Goal: Task Accomplishment & Management: Manage account settings

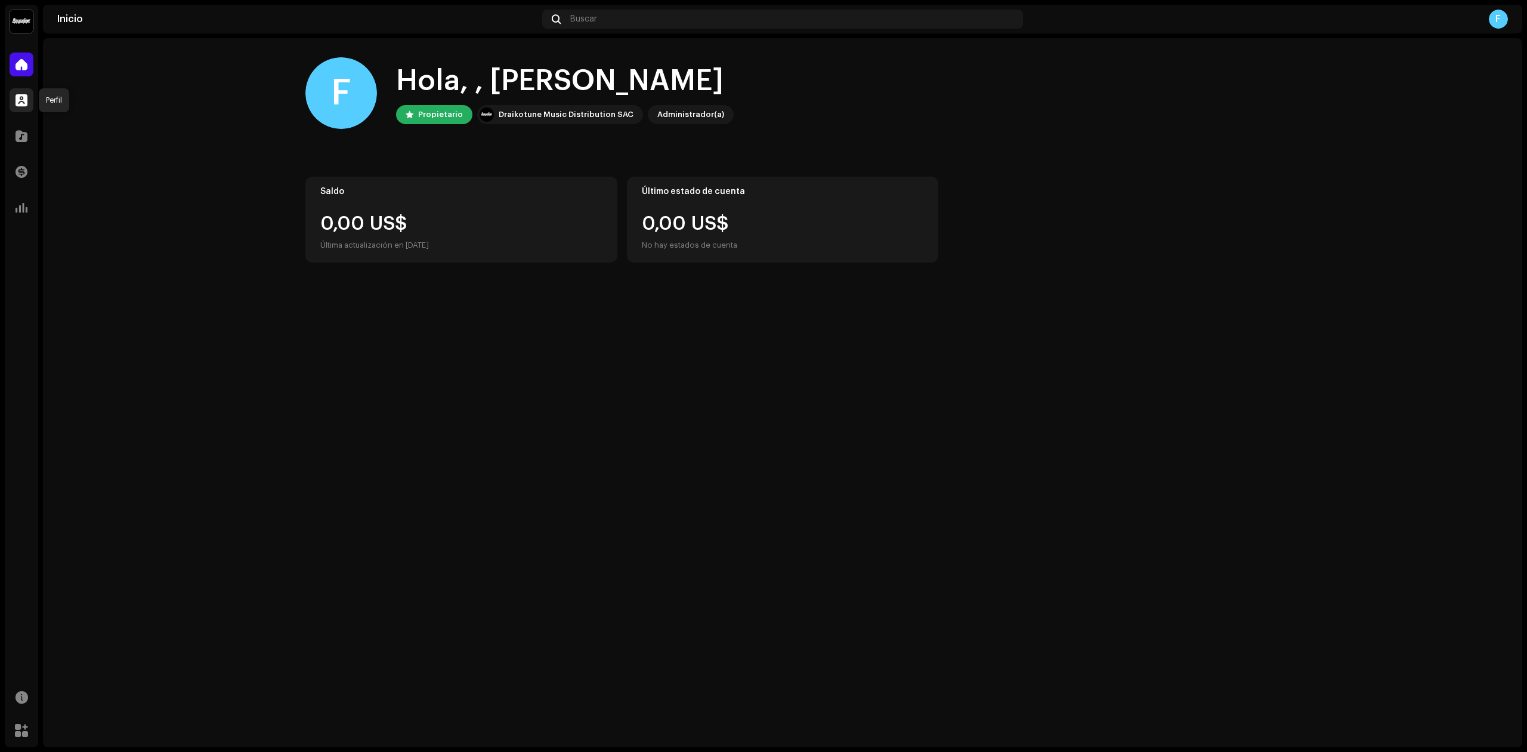
click at [20, 95] on span at bounding box center [22, 100] width 12 height 10
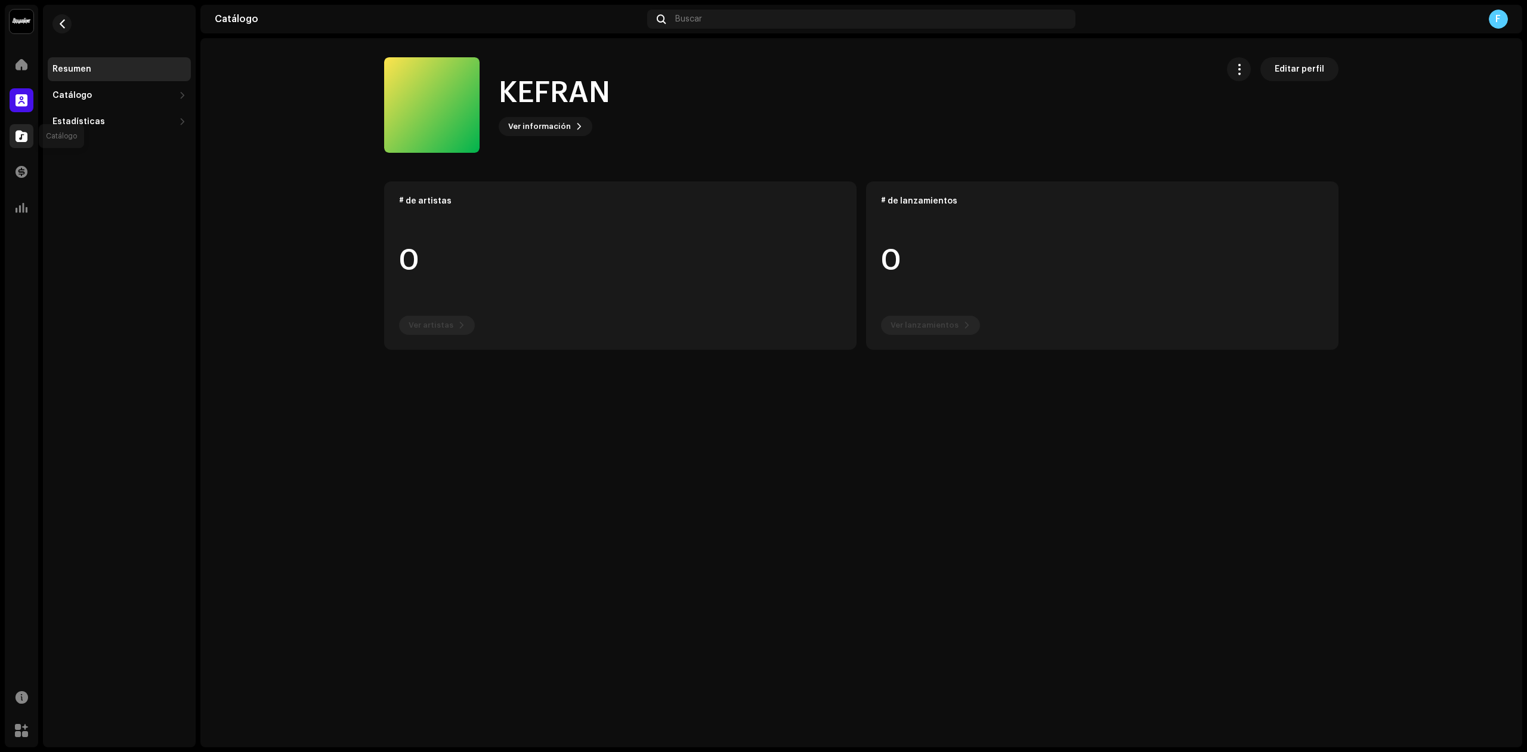
click at [32, 138] on div at bounding box center [22, 136] width 24 height 24
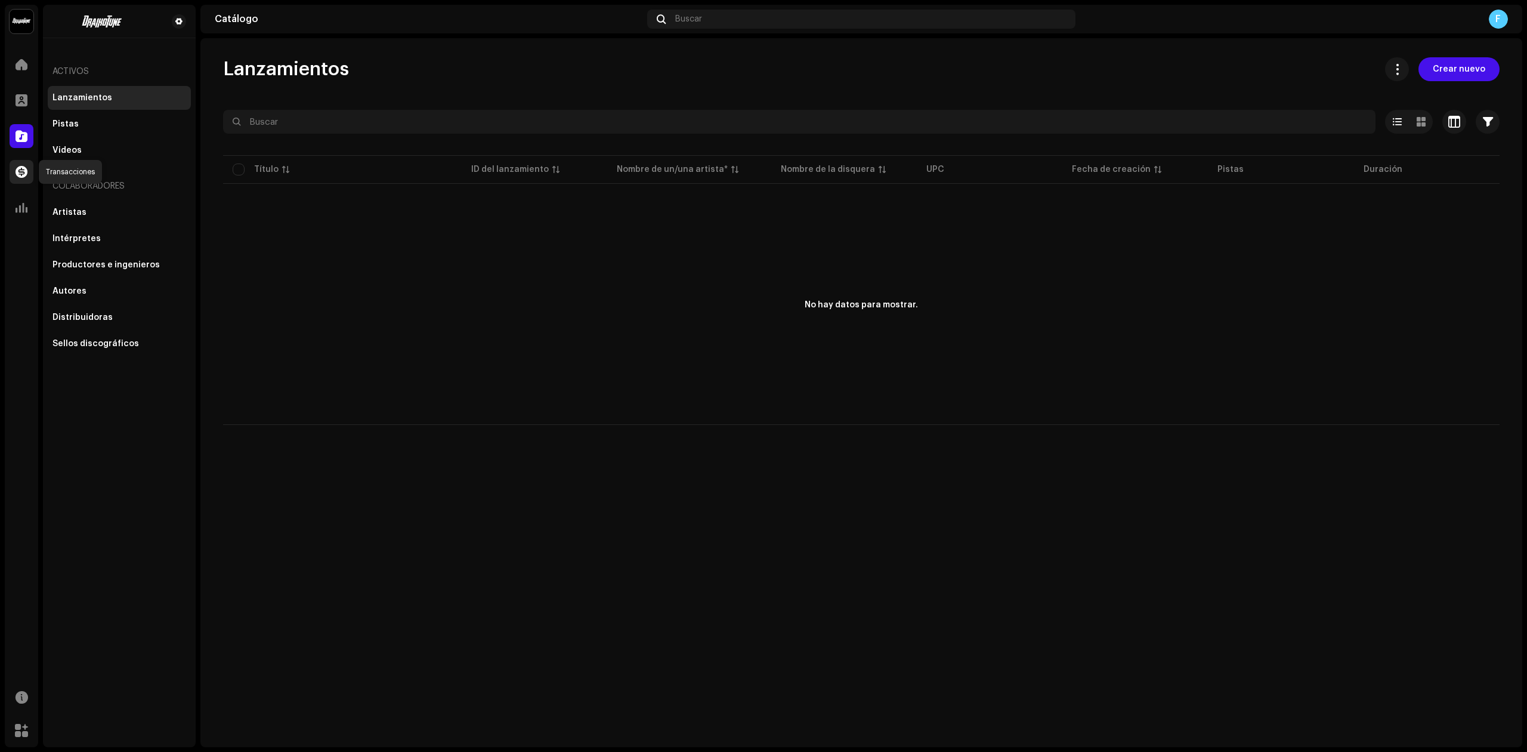
click at [21, 168] on span at bounding box center [22, 172] width 12 height 10
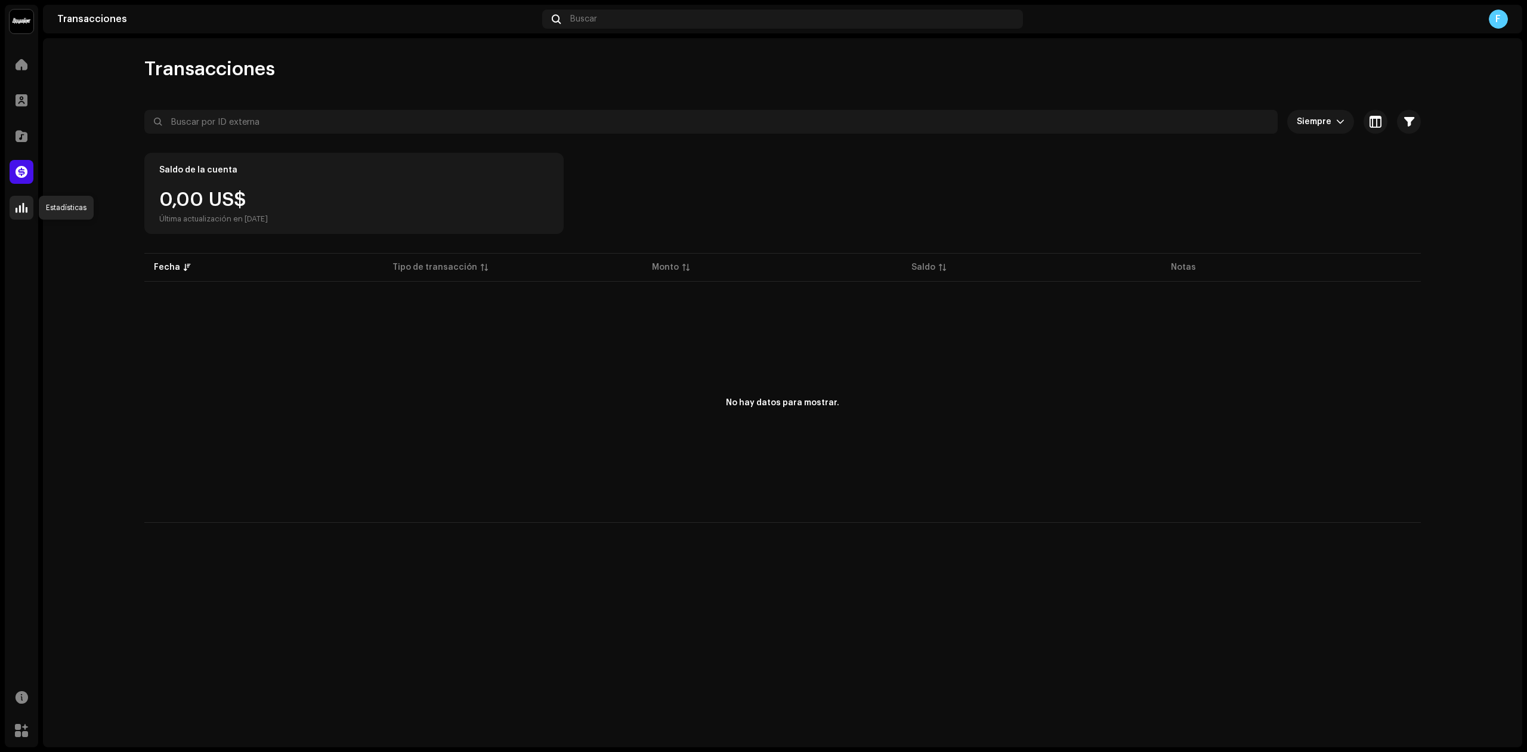
click at [21, 214] on div at bounding box center [22, 208] width 24 height 24
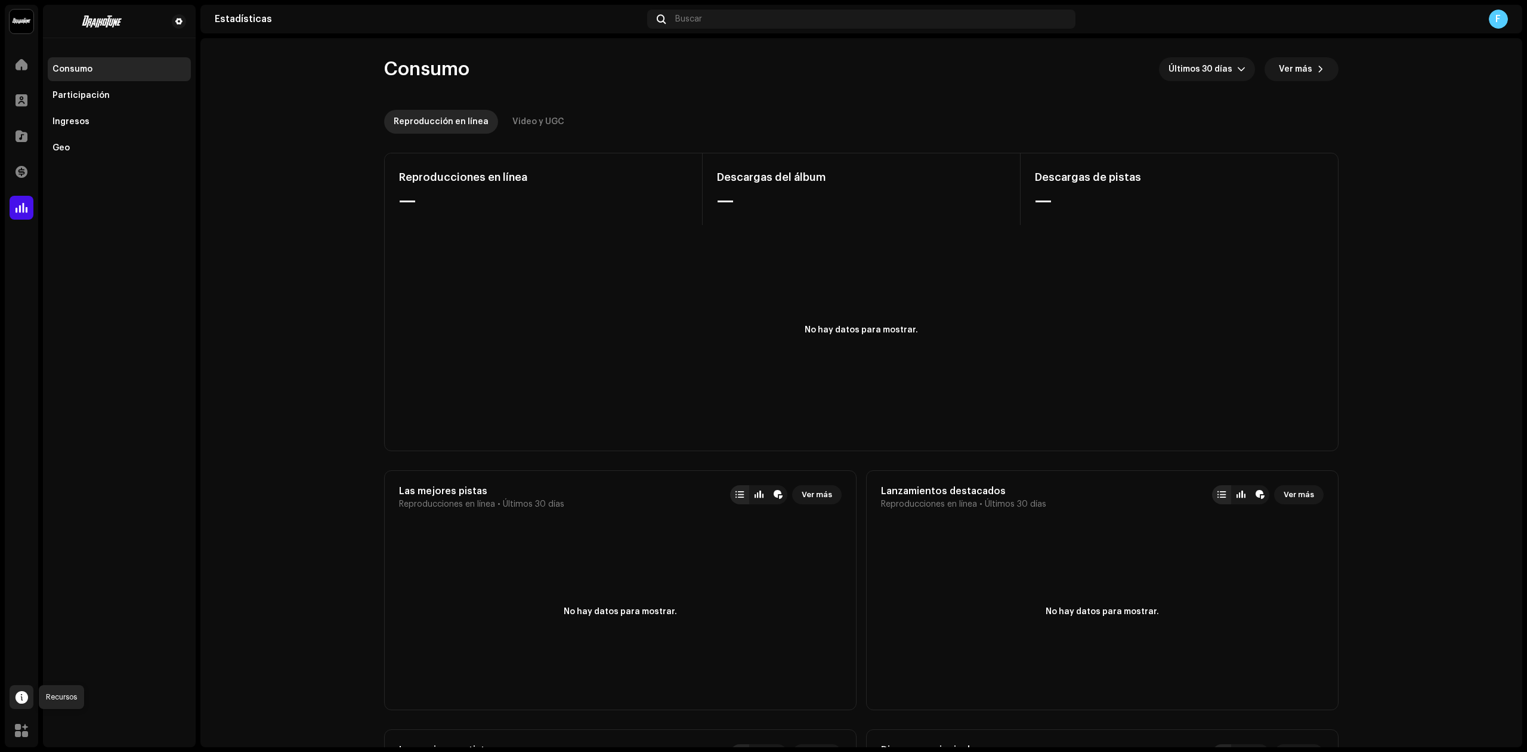
click at [16, 692] on span at bounding box center [22, 697] width 13 height 10
click at [23, 92] on div at bounding box center [22, 100] width 24 height 24
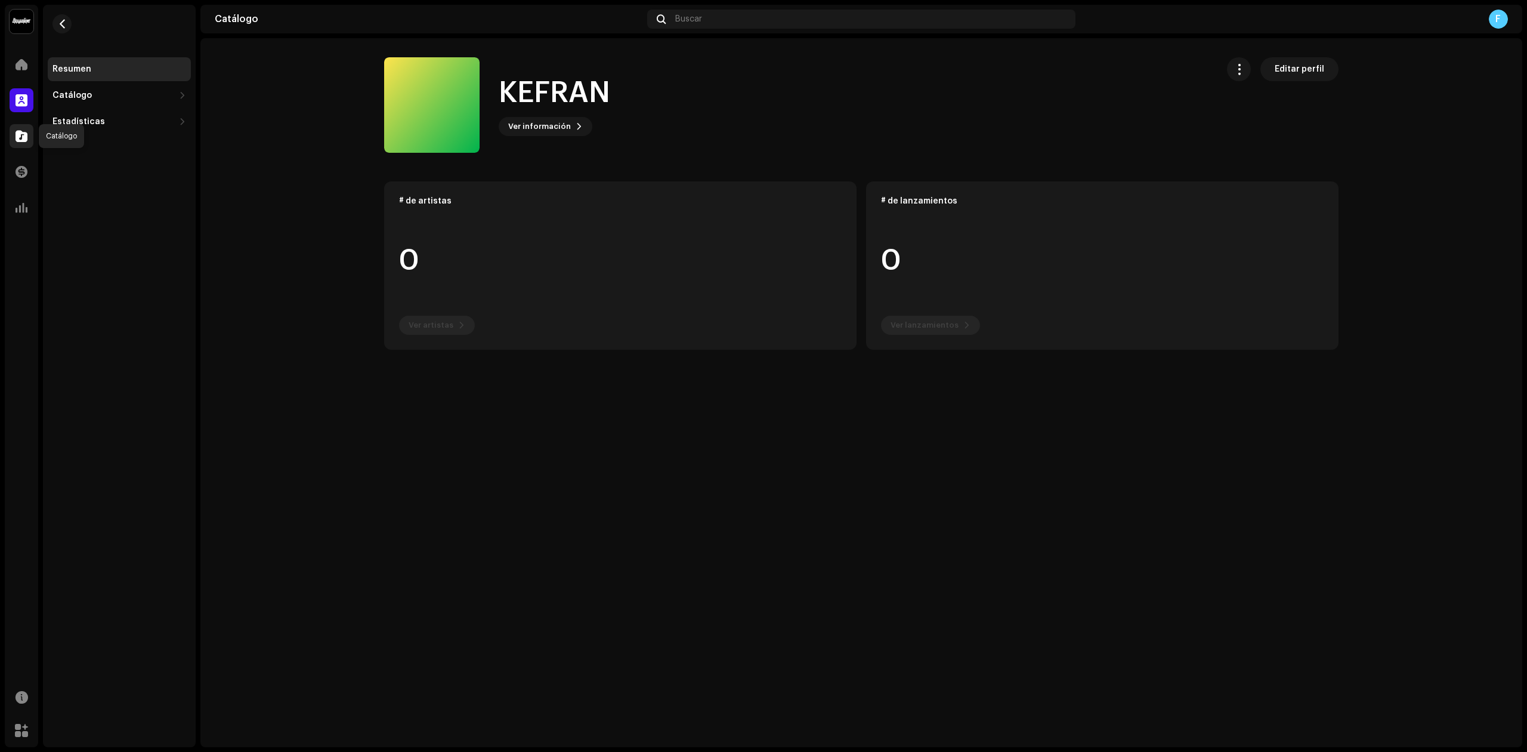
click at [20, 131] on span at bounding box center [22, 136] width 12 height 10
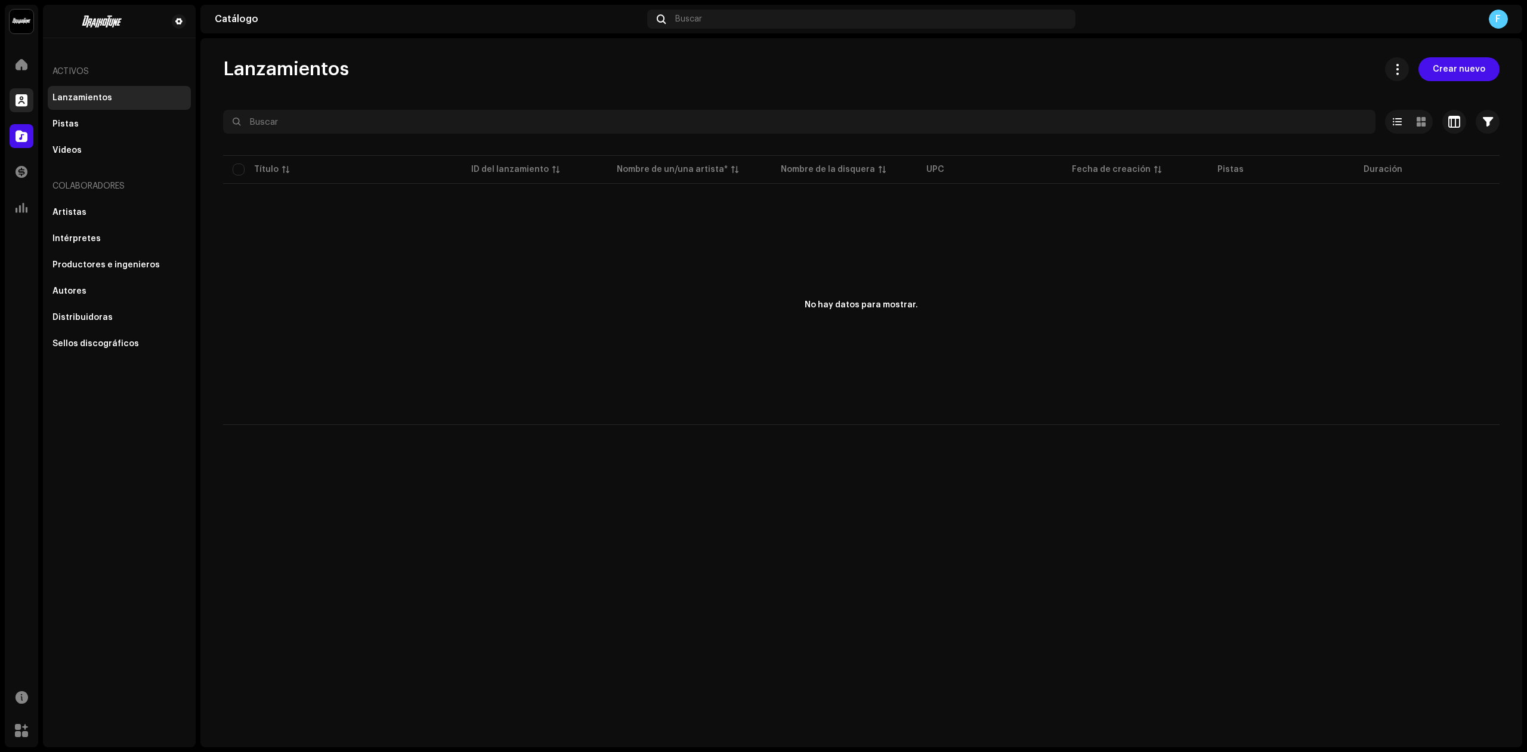
click at [23, 109] on div at bounding box center [22, 100] width 24 height 24
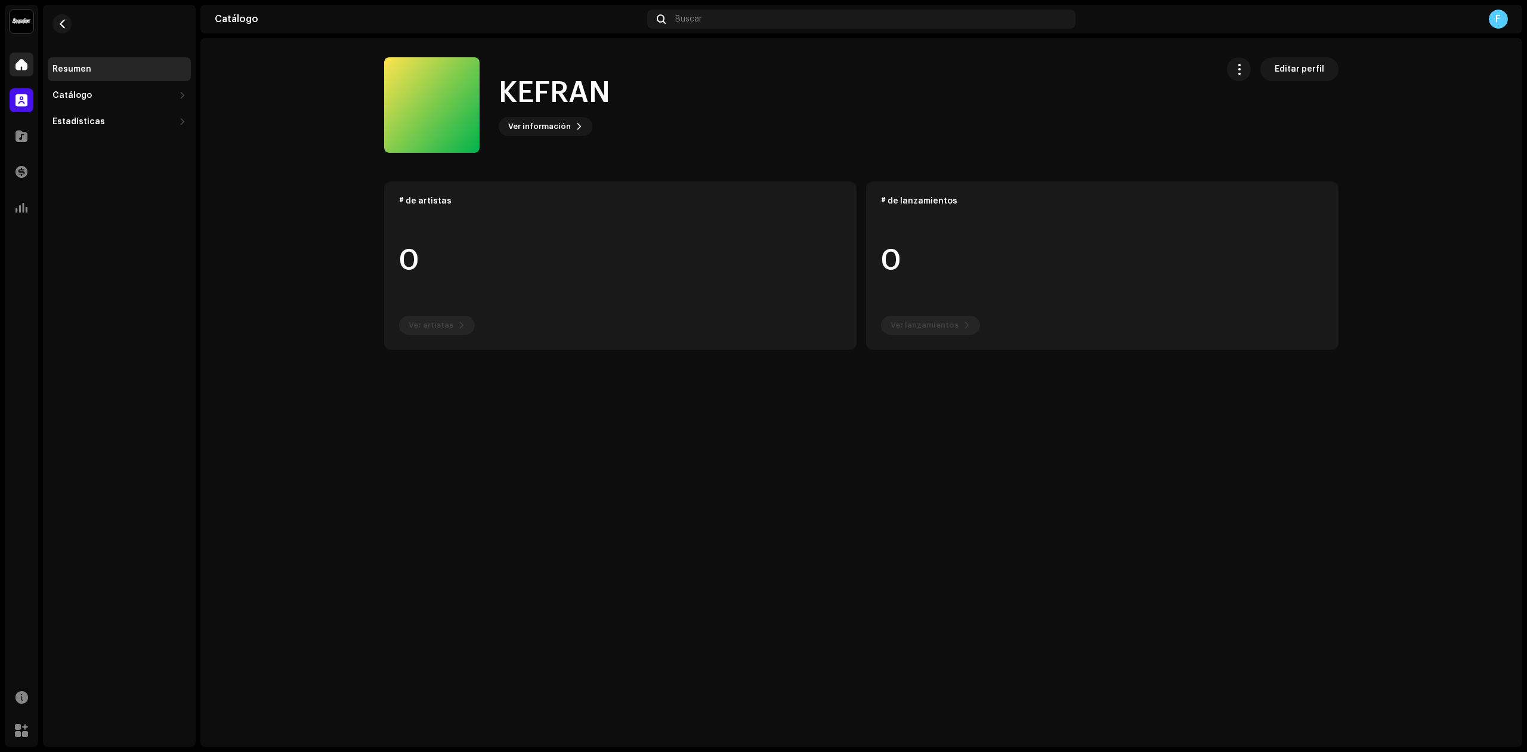
drag, startPoint x: 18, startPoint y: 84, endPoint x: 21, endPoint y: 61, distance: 23.5
click at [18, 82] on div "Inicio Perfil Catálogo Transacciones Estadísticas" at bounding box center [21, 136] width 33 height 177
click at [21, 61] on span at bounding box center [22, 65] width 12 height 10
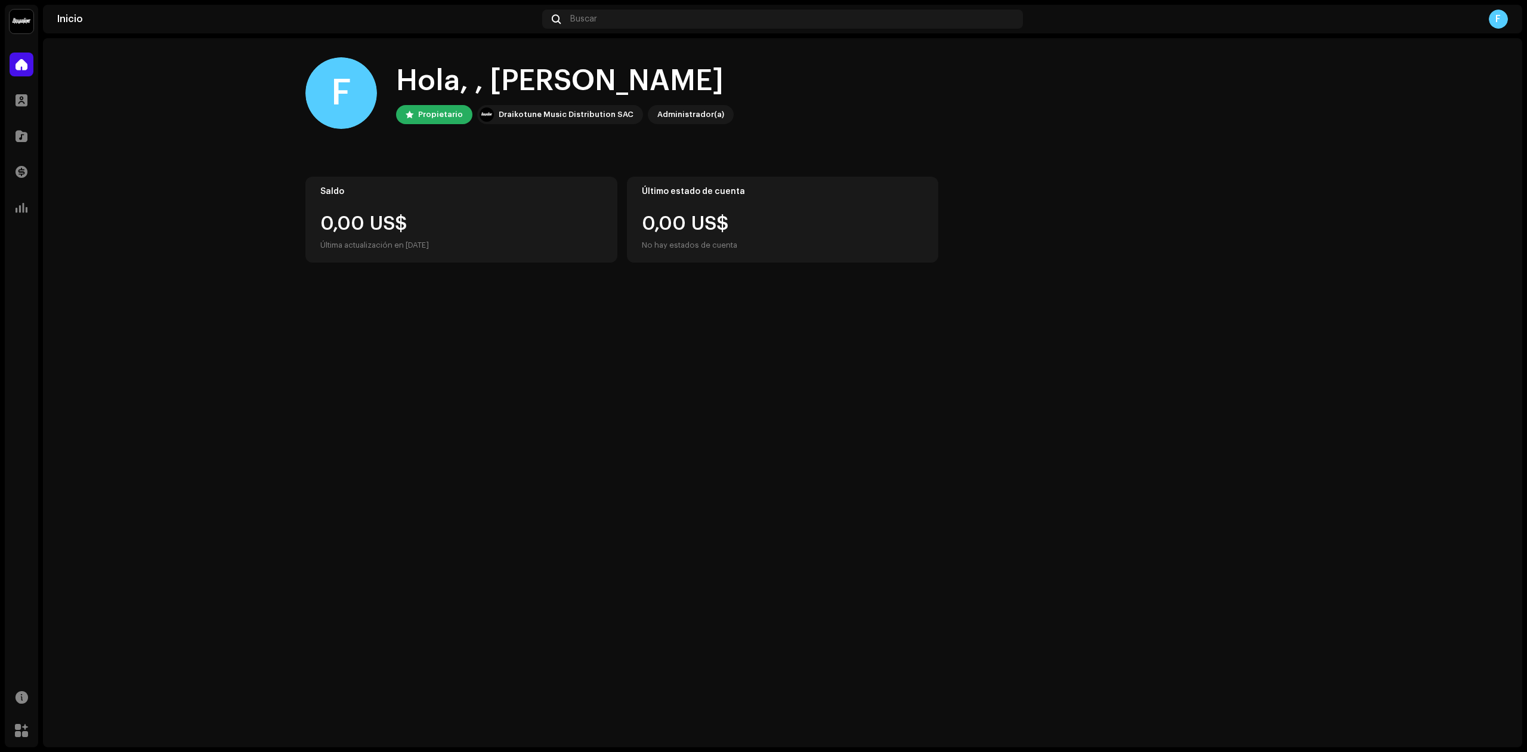
click at [31, 121] on div "Catálogo" at bounding box center [21, 135] width 33 height 33
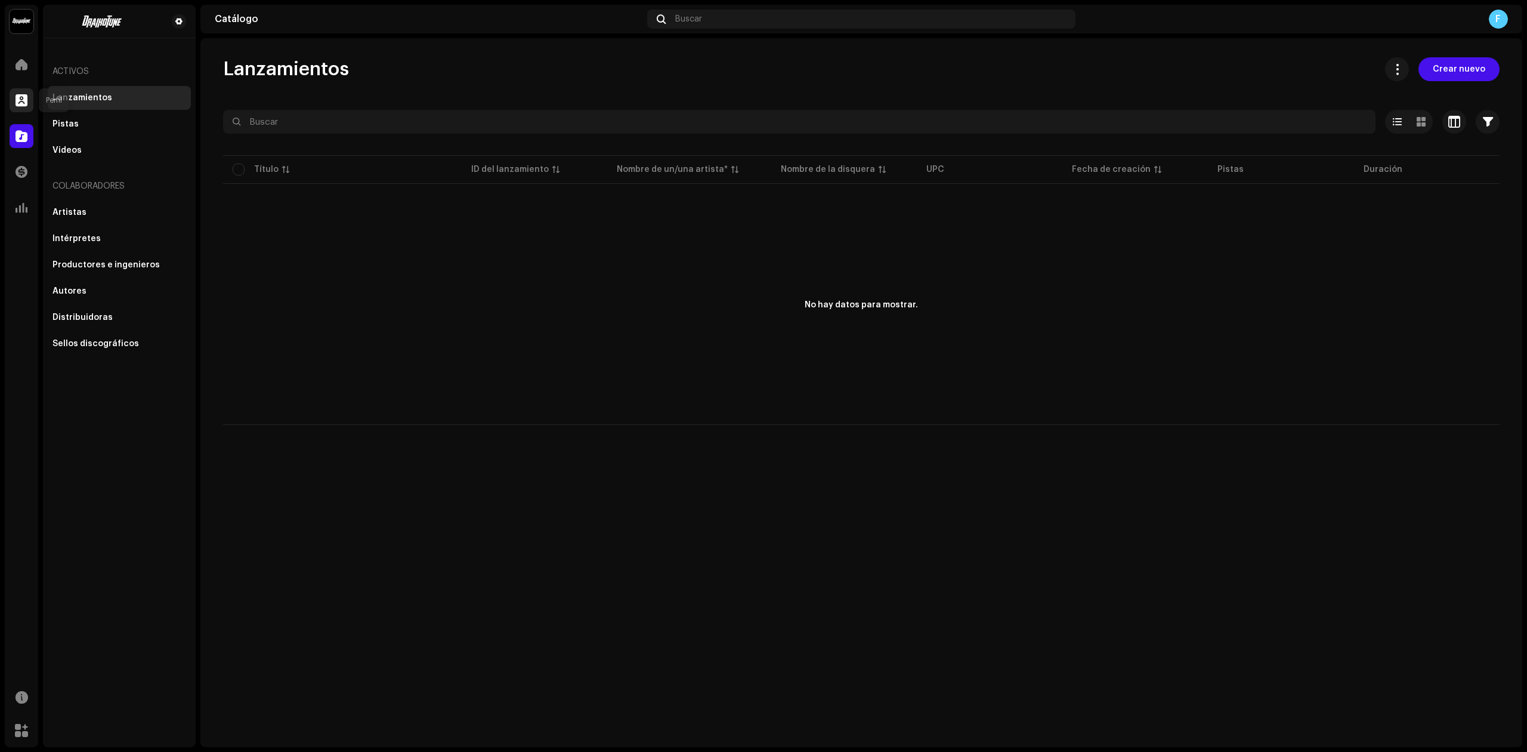
click at [29, 106] on div at bounding box center [22, 100] width 24 height 24
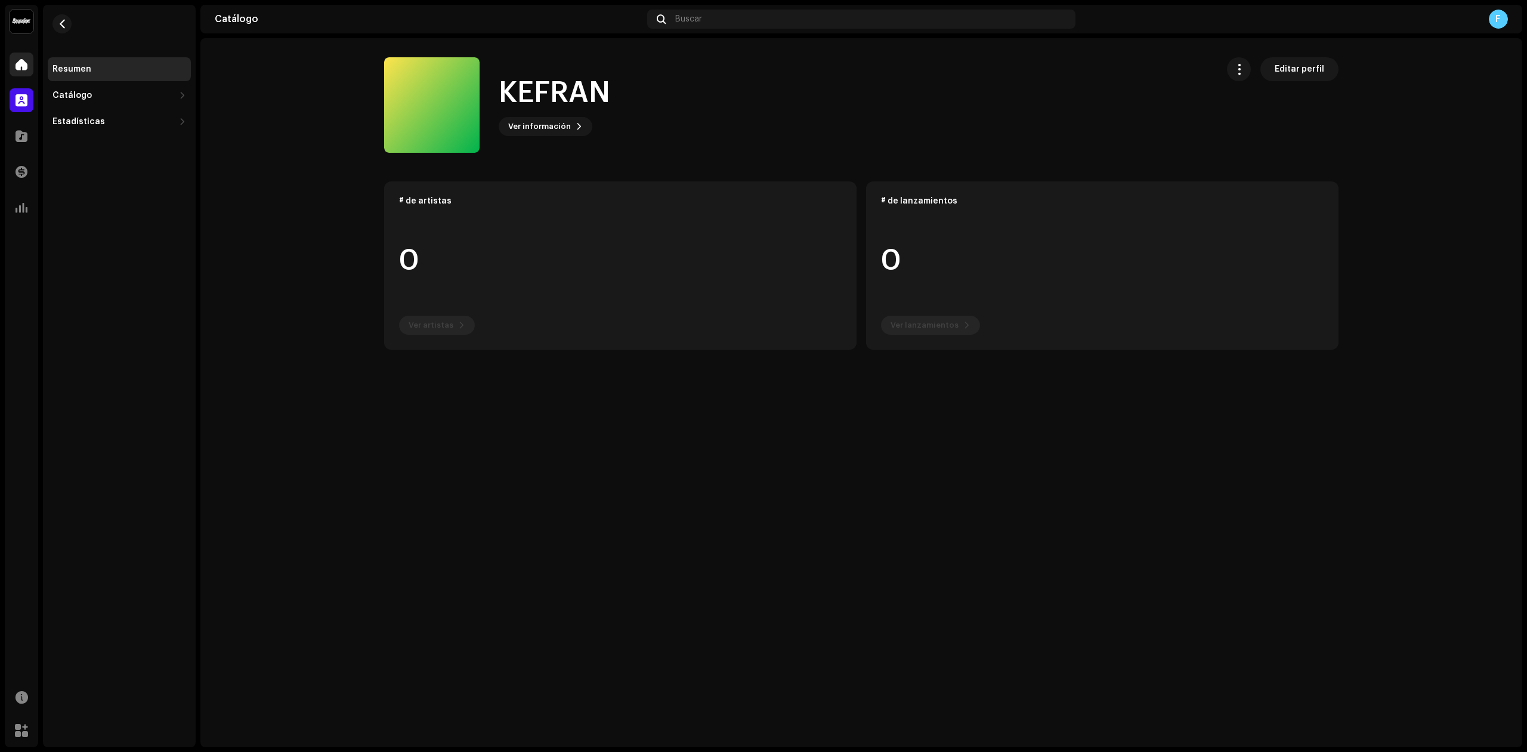
click at [27, 69] on span at bounding box center [22, 65] width 12 height 10
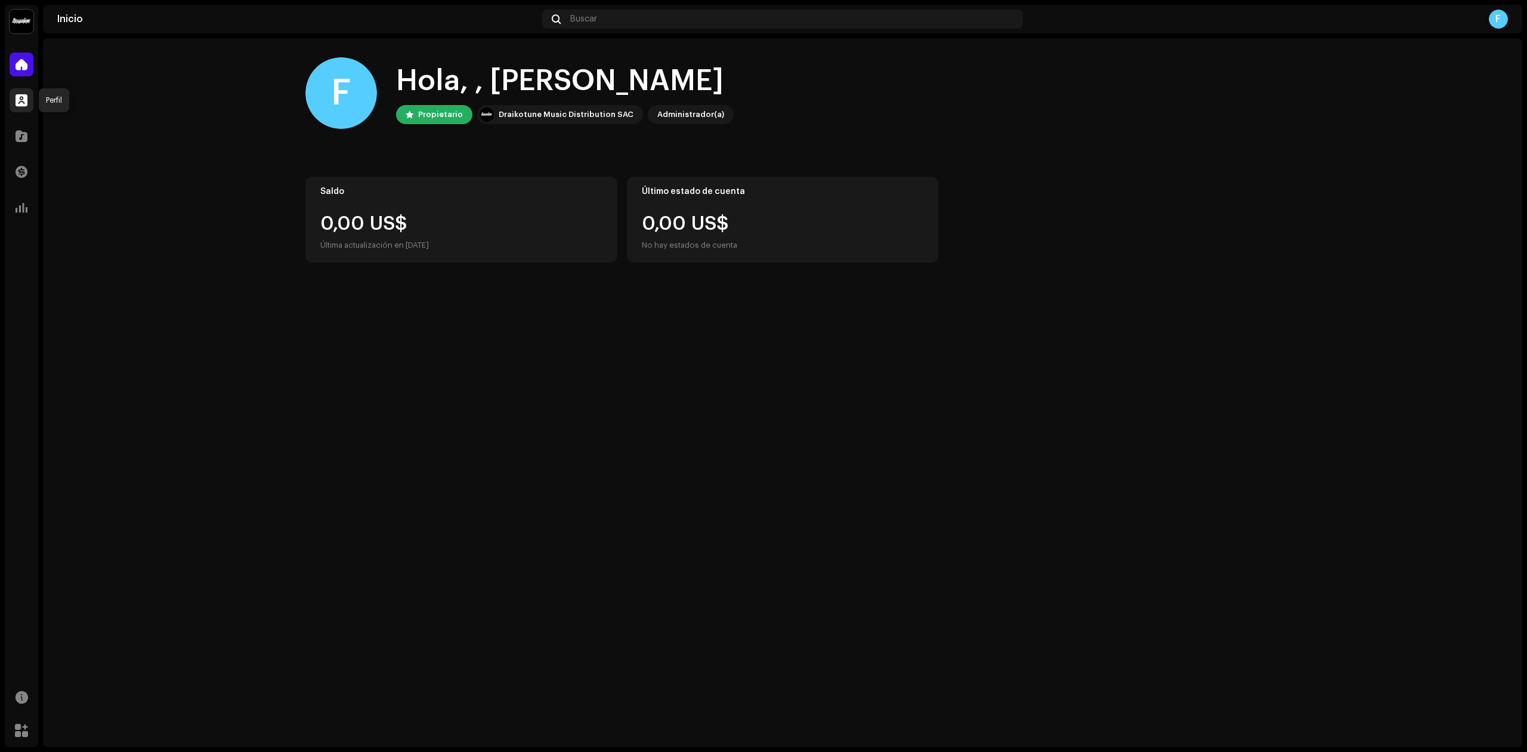
click at [27, 101] on span at bounding box center [22, 100] width 12 height 10
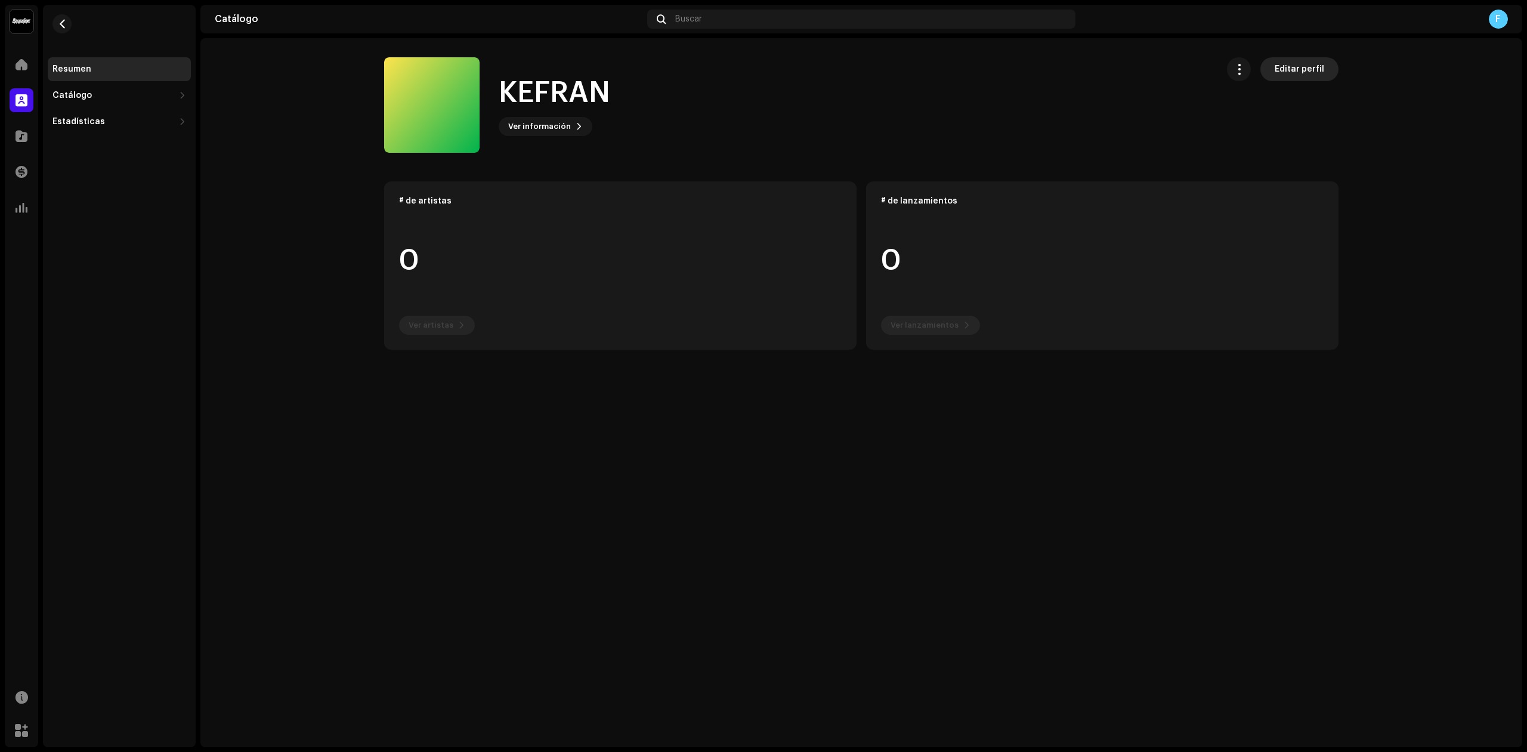
click at [1319, 66] on span "Editar perfil" at bounding box center [1300, 69] width 50 height 24
click at [20, 726] on span at bounding box center [21, 731] width 13 height 10
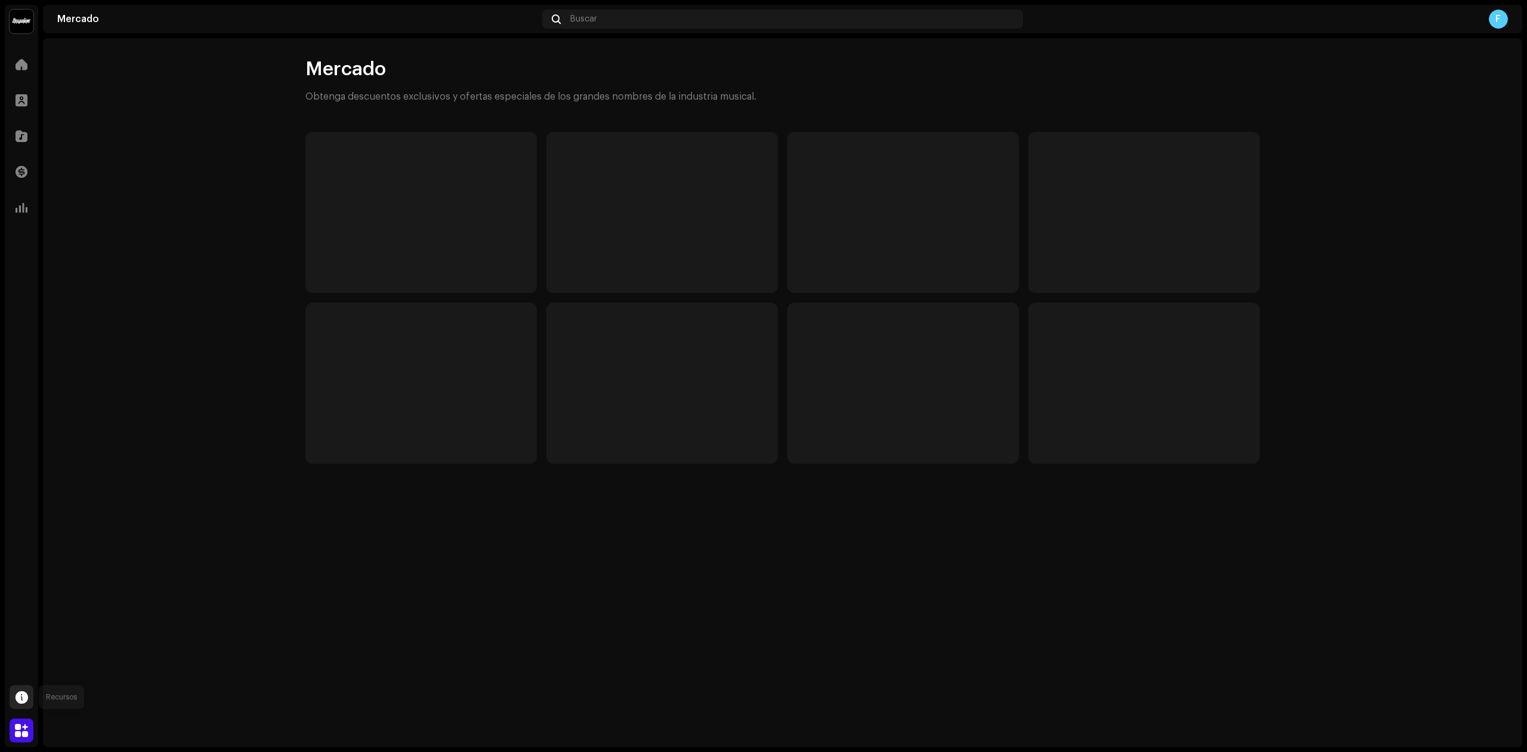
click at [21, 700] on span at bounding box center [22, 697] width 13 height 10
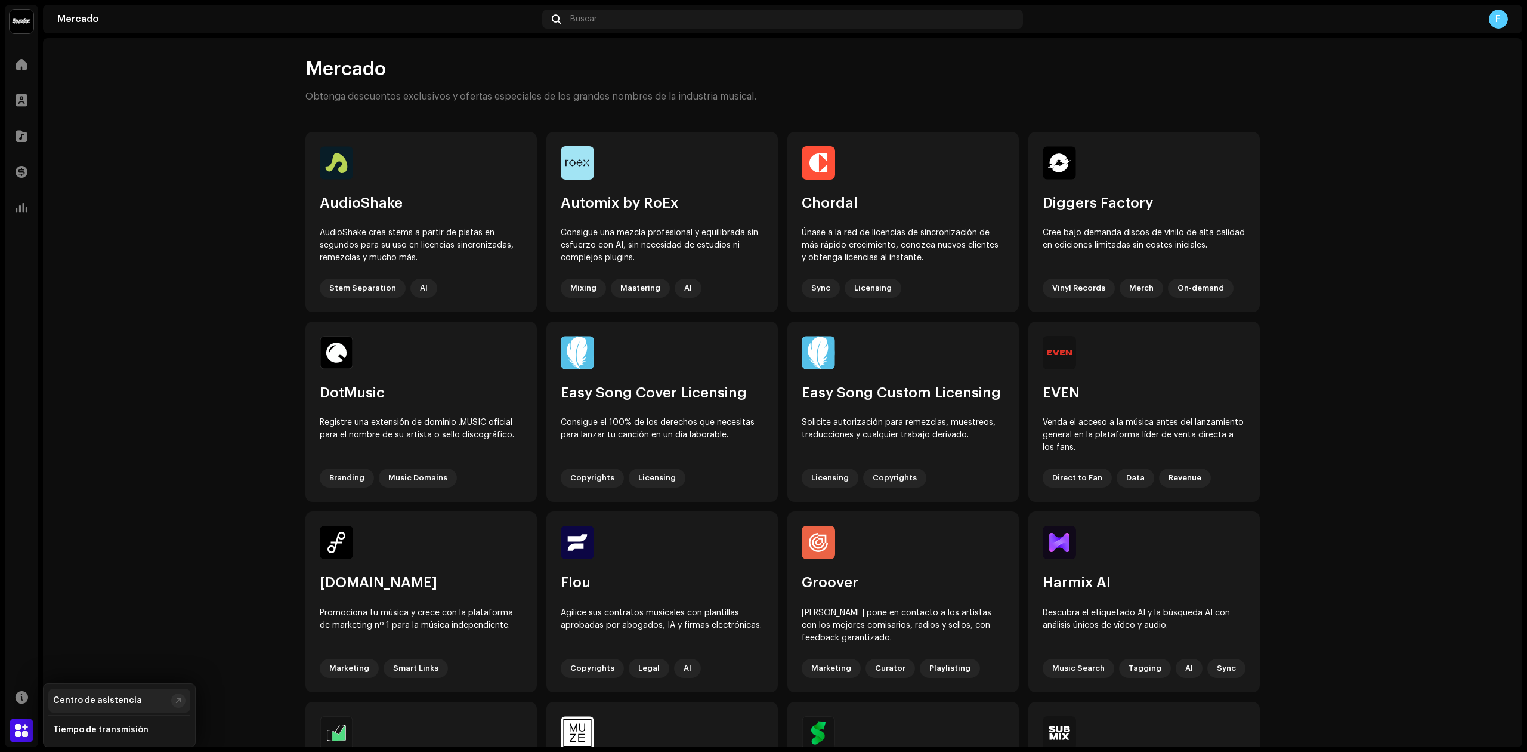
click at [122, 706] on div "Centro de asistencia" at bounding box center [119, 701] width 142 height 24
click at [29, 93] on div at bounding box center [22, 100] width 24 height 24
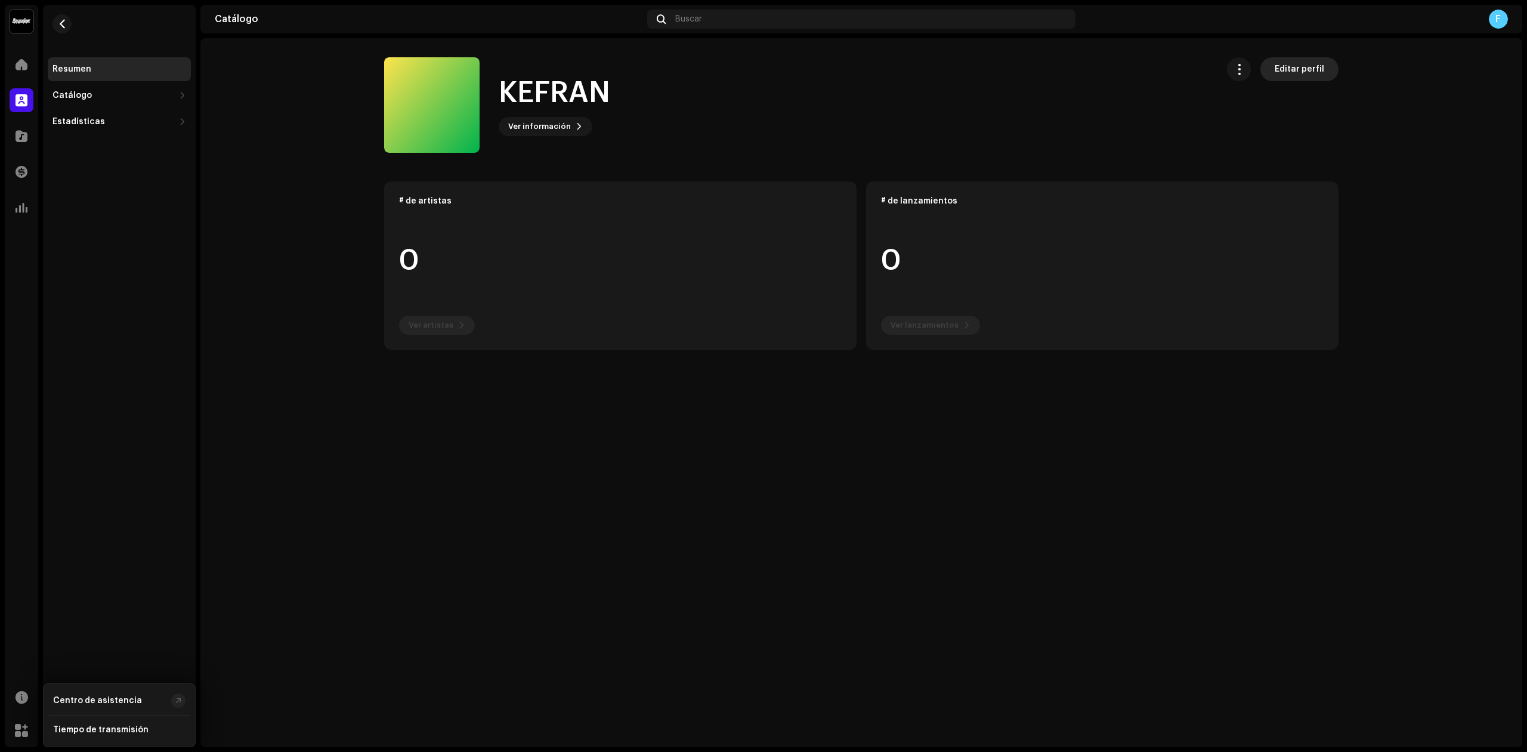
click at [1310, 67] on span "Editar perfil" at bounding box center [1300, 69] width 50 height 24
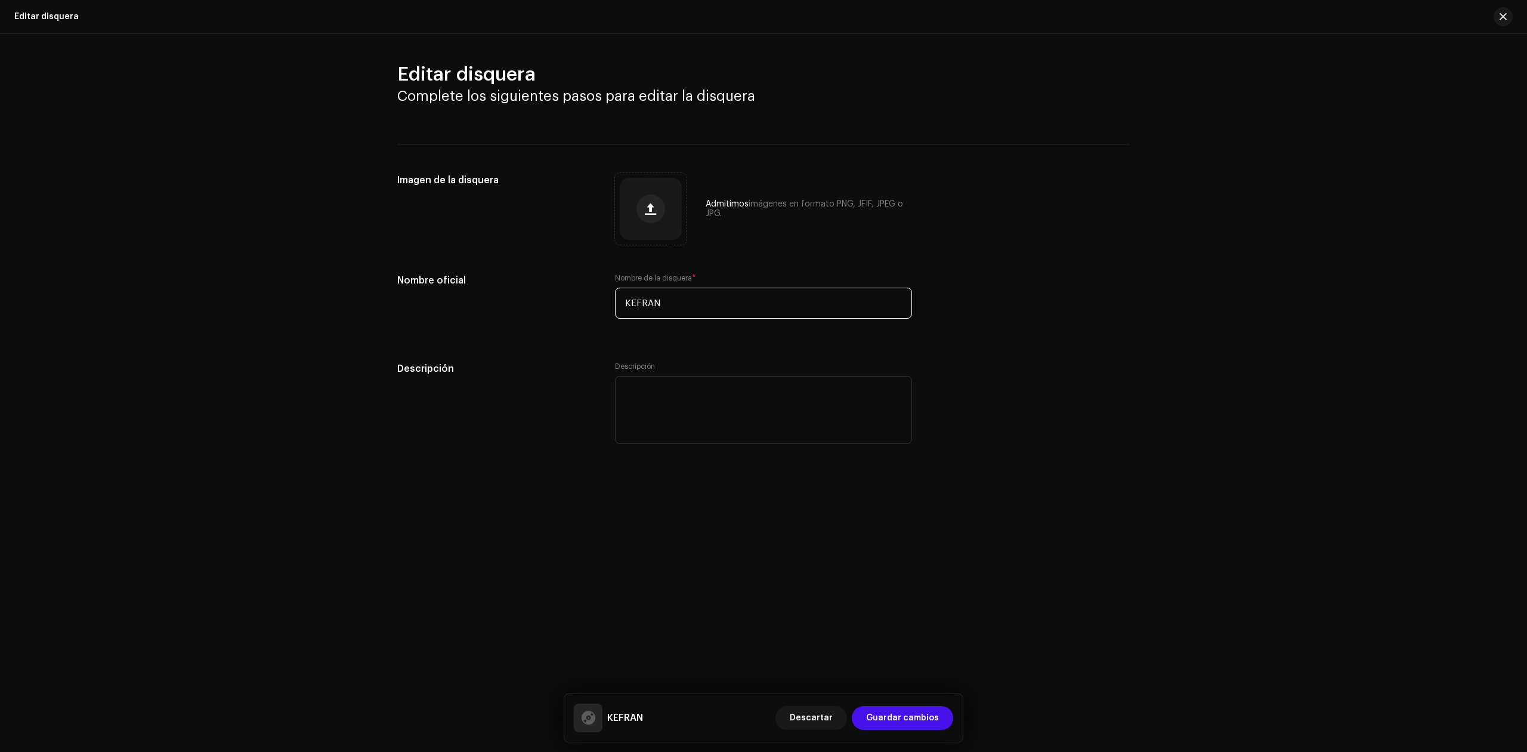
click at [668, 315] on input "KEFRAN" at bounding box center [763, 303] width 297 height 31
type input "KEFRAN"
click at [642, 200] on button "button" at bounding box center [651, 209] width 29 height 29
click at [920, 714] on span "Guardar cambios" at bounding box center [902, 718] width 73 height 24
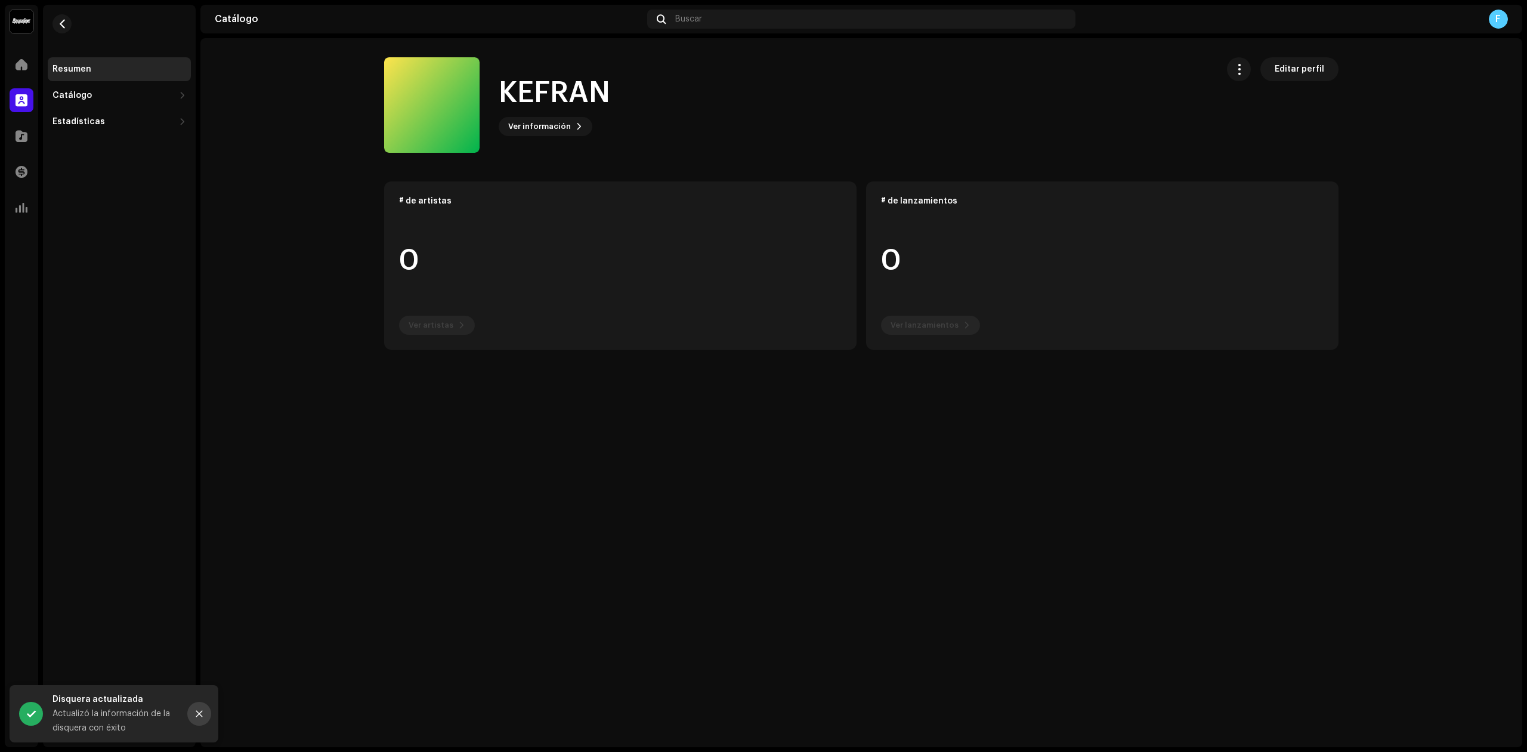
click at [195, 715] on icon "Close" at bounding box center [199, 713] width 8 height 8
click at [1288, 75] on span "Editar perfil" at bounding box center [1300, 69] width 50 height 24
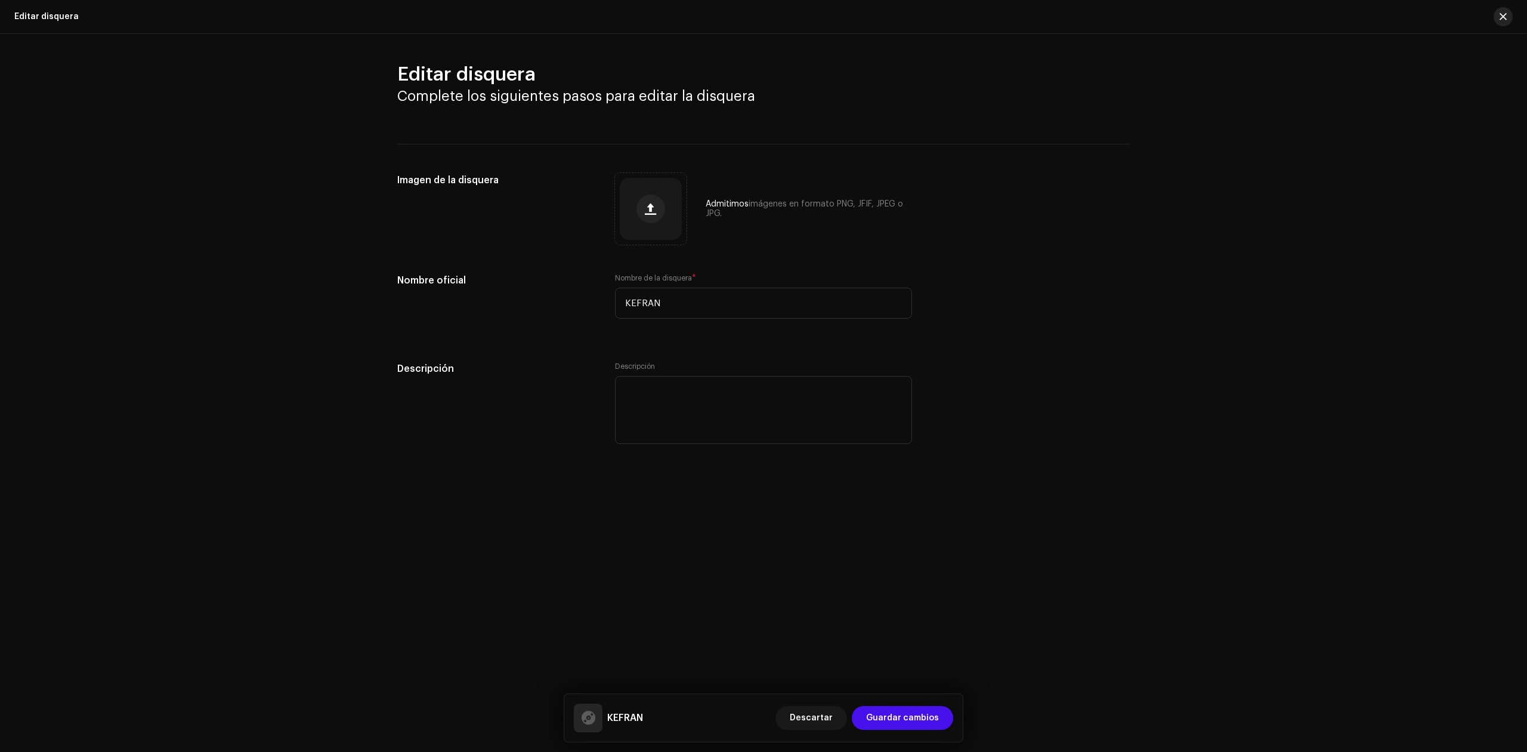
click at [1502, 17] on span "button" at bounding box center [1503, 17] width 7 height 10
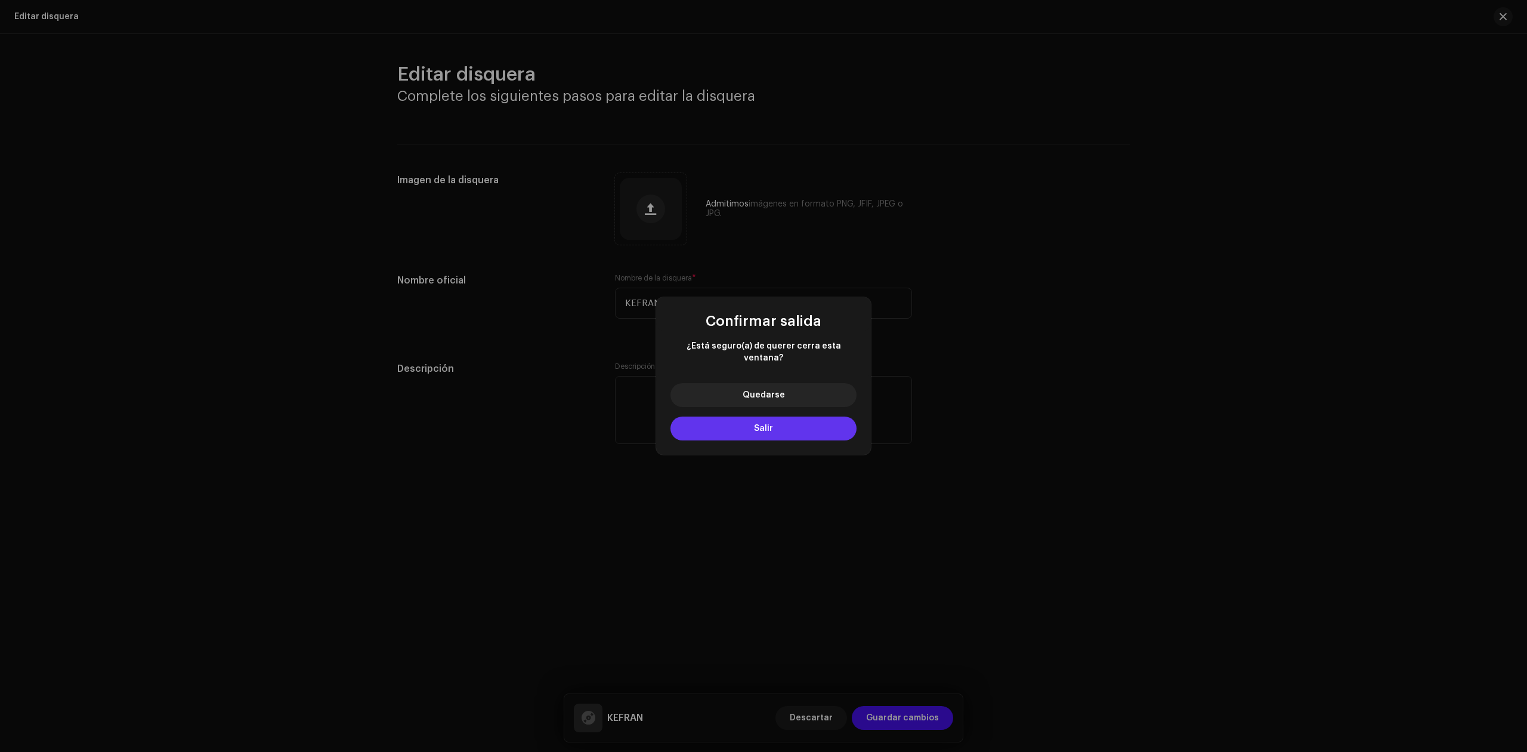
click at [719, 421] on button "Salir" at bounding box center [764, 428] width 186 height 24
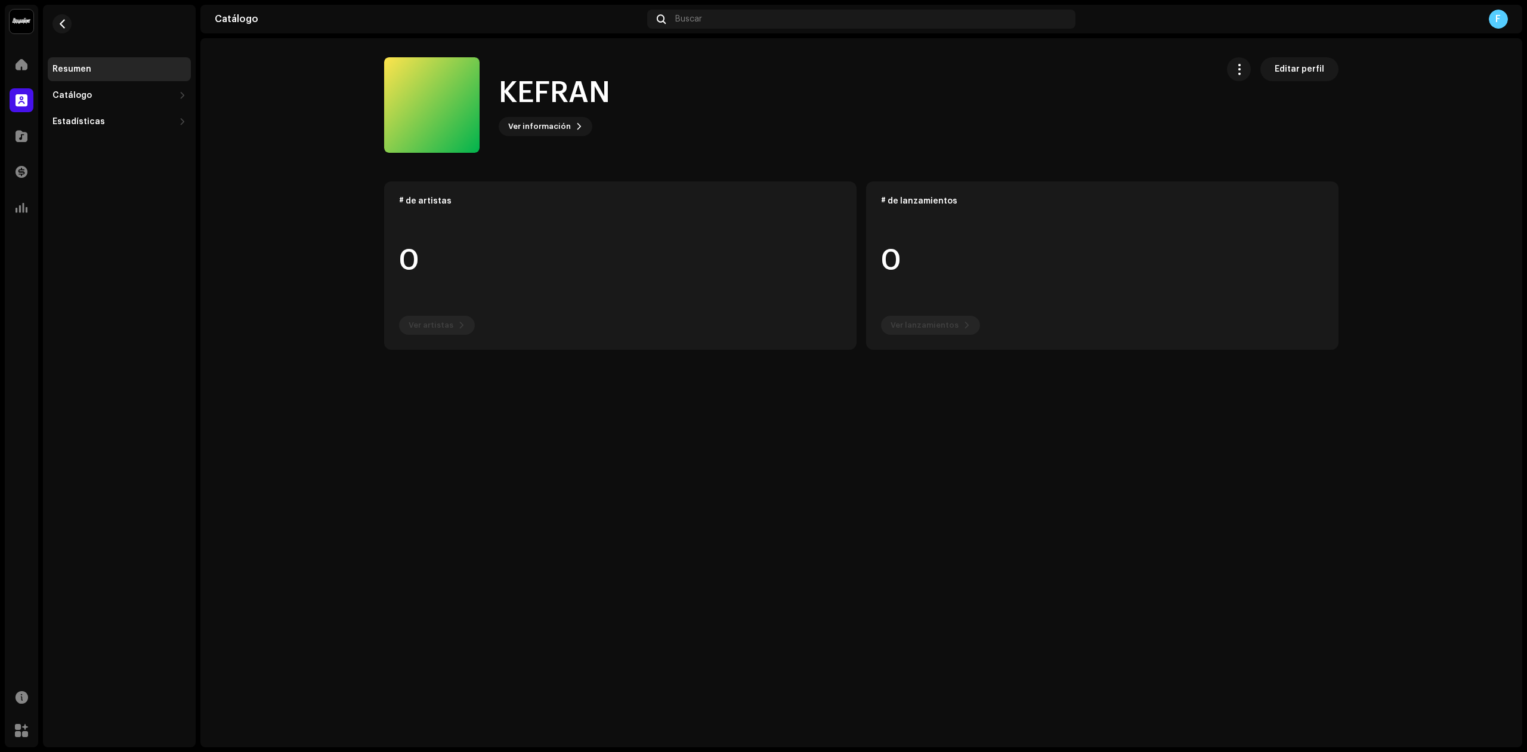
click at [523, 138] on div "KEFRAN Ver información Editar perfil" at bounding box center [796, 104] width 824 height 95
click at [527, 122] on span "Ver información" at bounding box center [539, 127] width 63 height 24
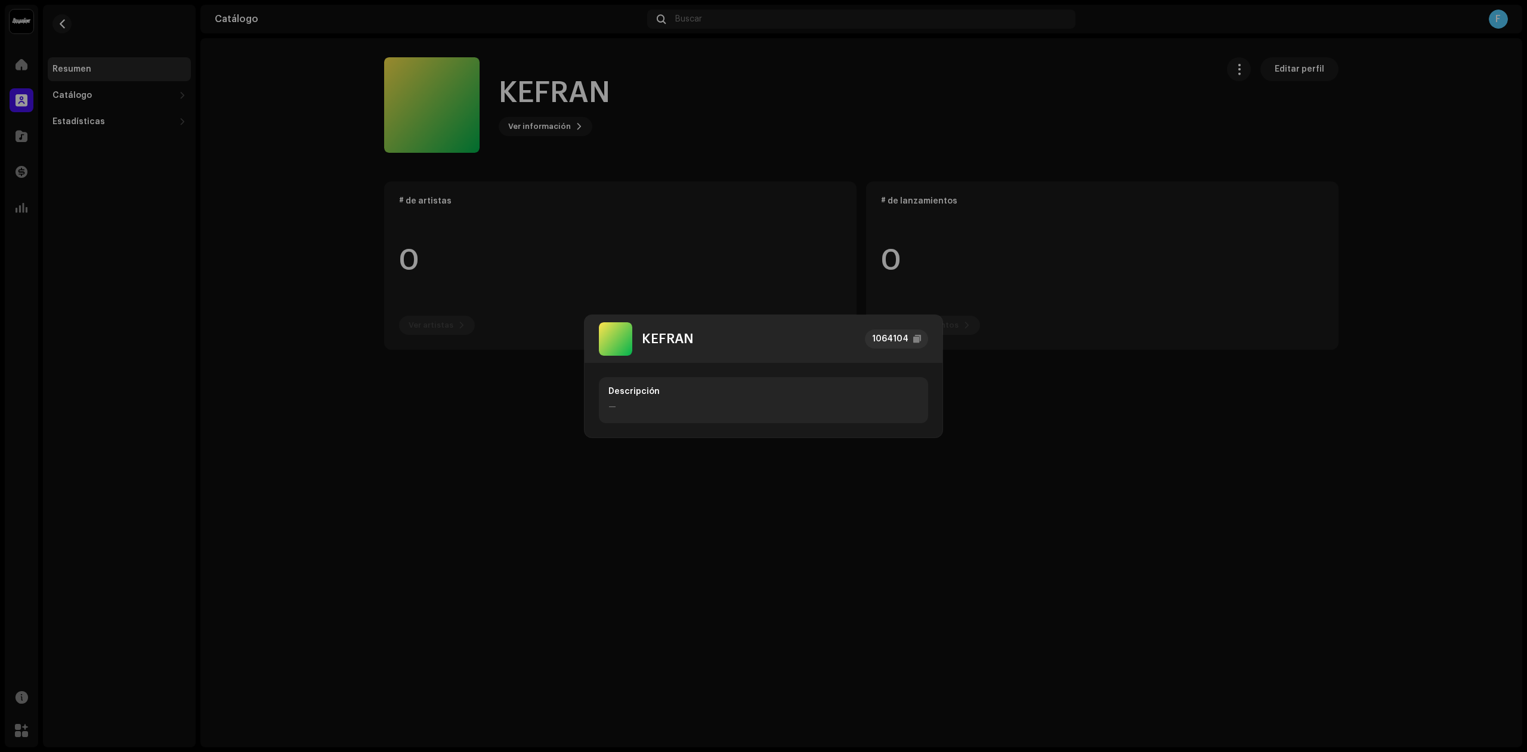
click at [759, 424] on div "Descripción —" at bounding box center [764, 400] width 358 height 75
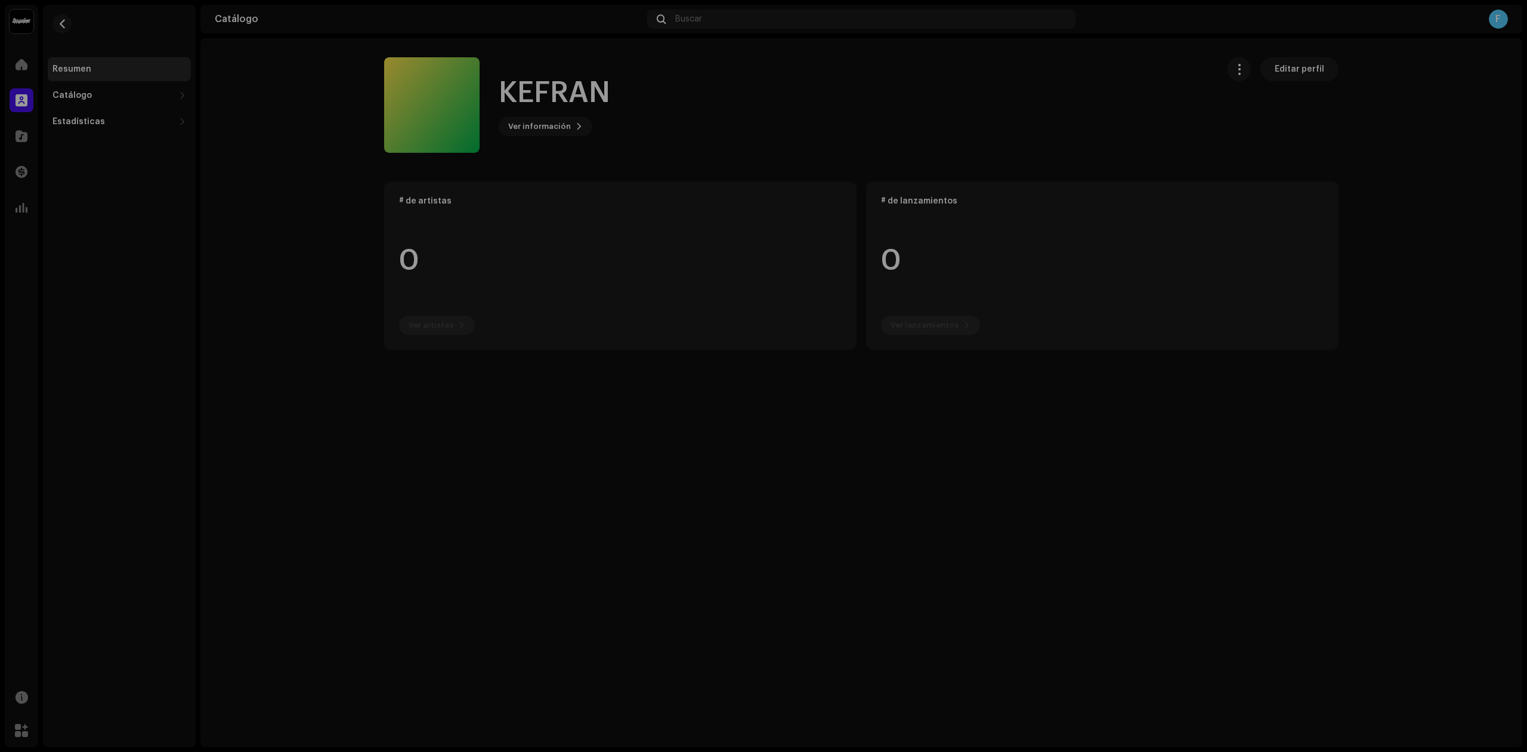
click at [1021, 407] on div "KEFRAN 1064104 Descripción —" at bounding box center [763, 376] width 1527 height 752
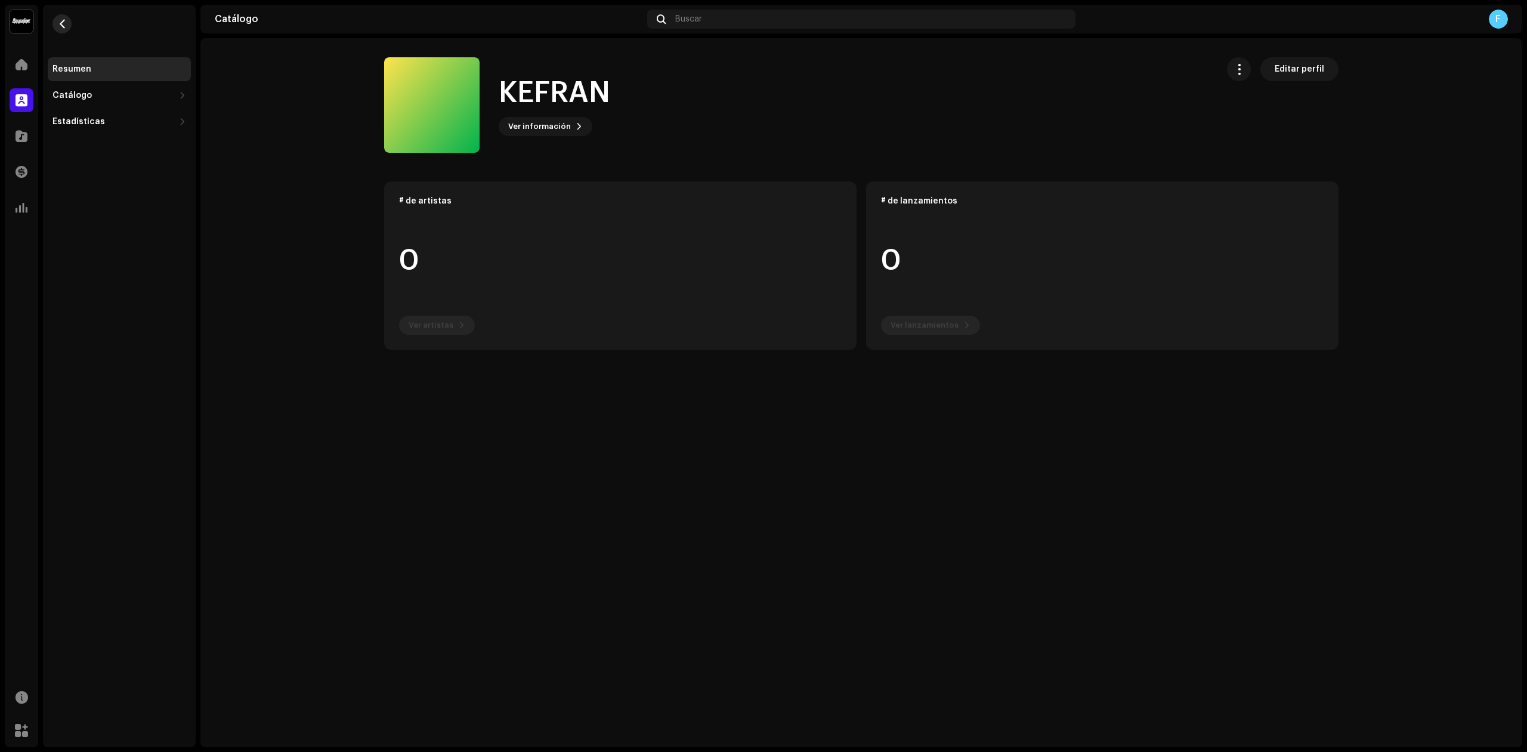
click at [70, 29] on button "button" at bounding box center [62, 23] width 19 height 19
